Goal: Information Seeking & Learning: Learn about a topic

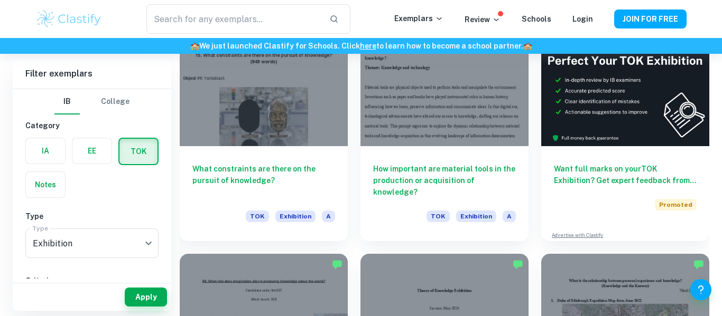
scroll to position [335, 0]
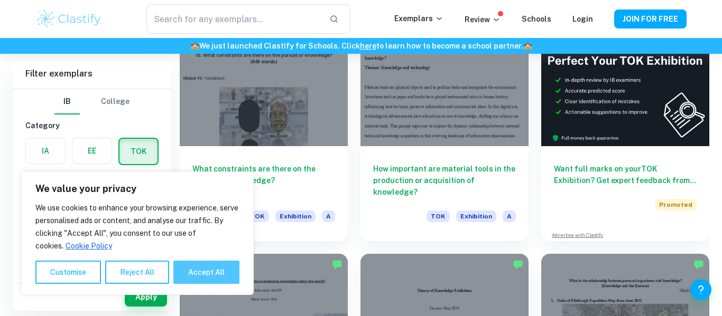
click at [215, 279] on button "Accept All" at bounding box center [206, 272] width 66 height 23
checkbox input "true"
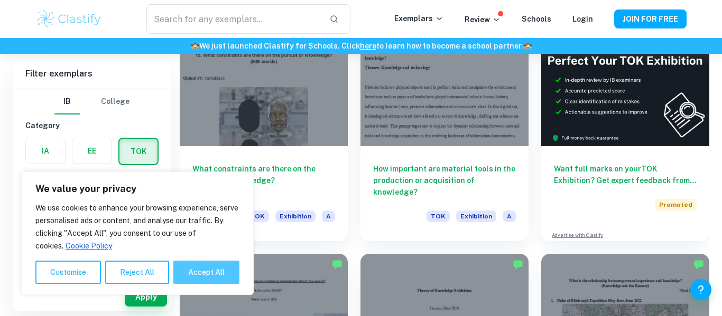
checkbox input "true"
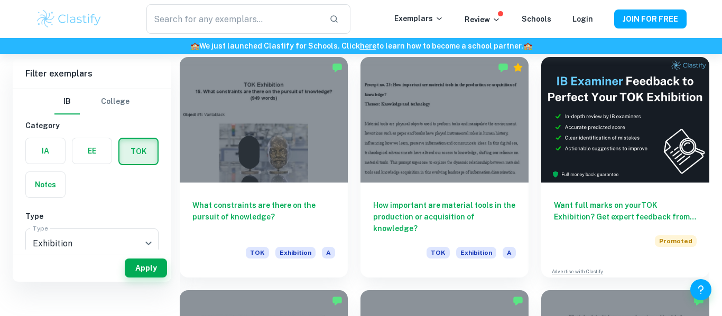
scroll to position [268, 0]
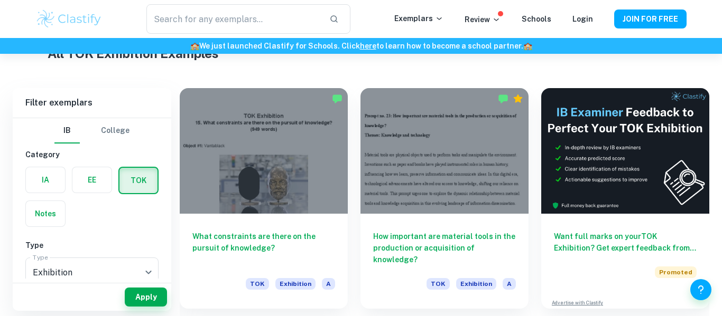
click at [292, 96] on div at bounding box center [264, 151] width 168 height 126
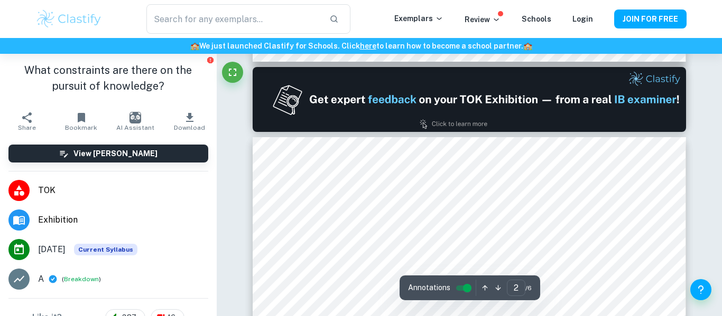
type input "1"
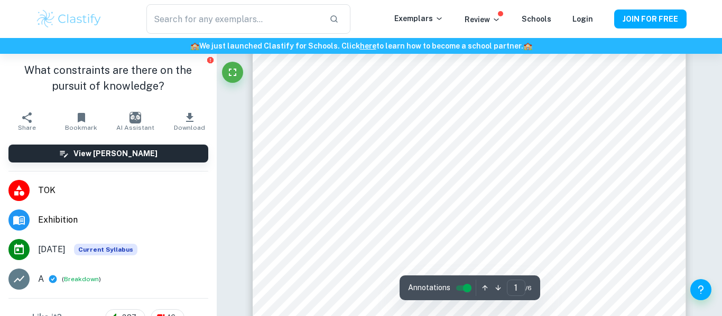
scroll to position [192, 0]
